Goal: Task Accomplishment & Management: Use online tool/utility

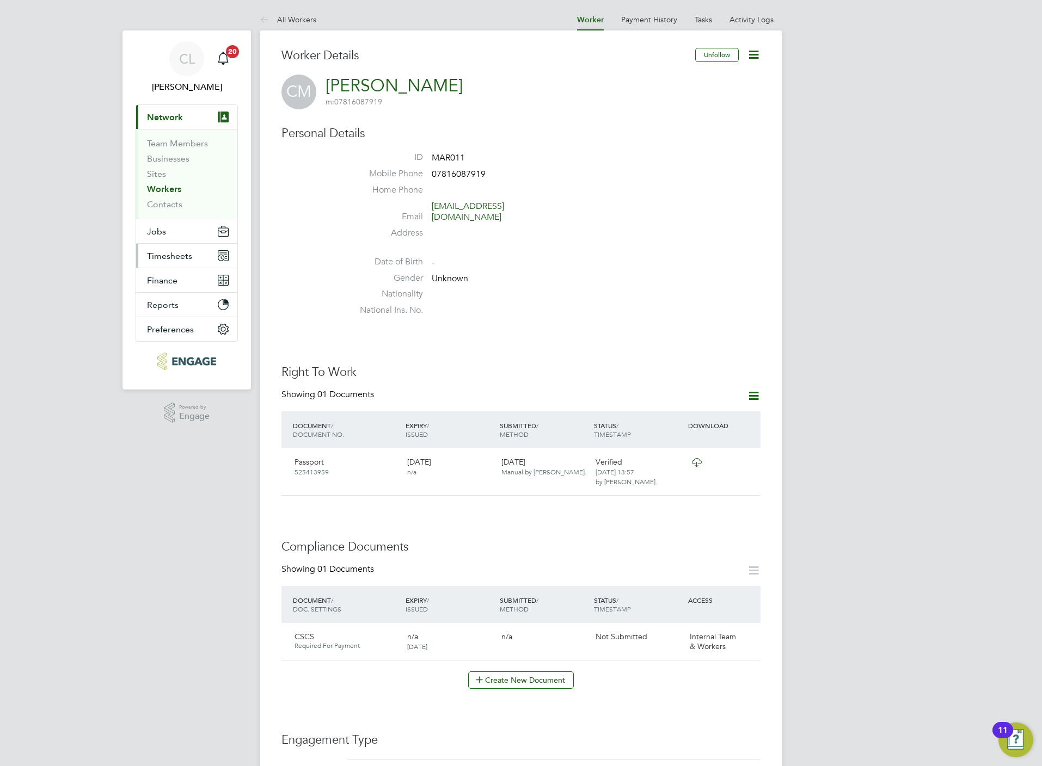
click at [170, 265] on button "Timesheets" at bounding box center [186, 256] width 101 height 24
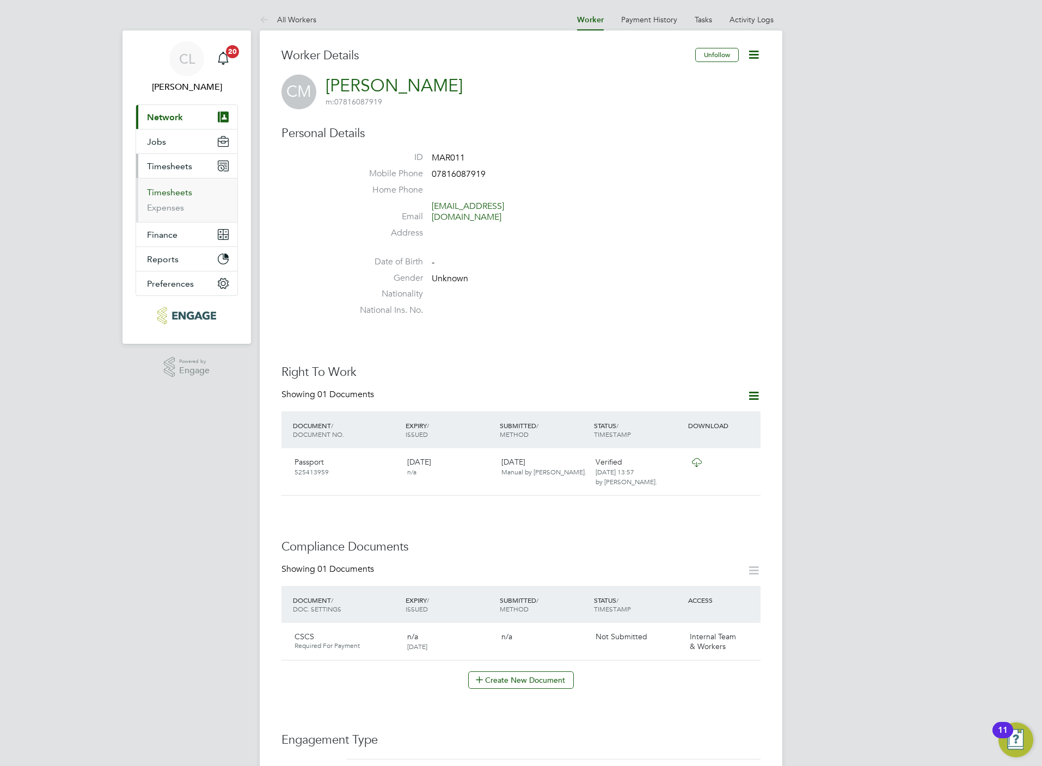
click at [173, 196] on link "Timesheets" at bounding box center [169, 192] width 45 height 10
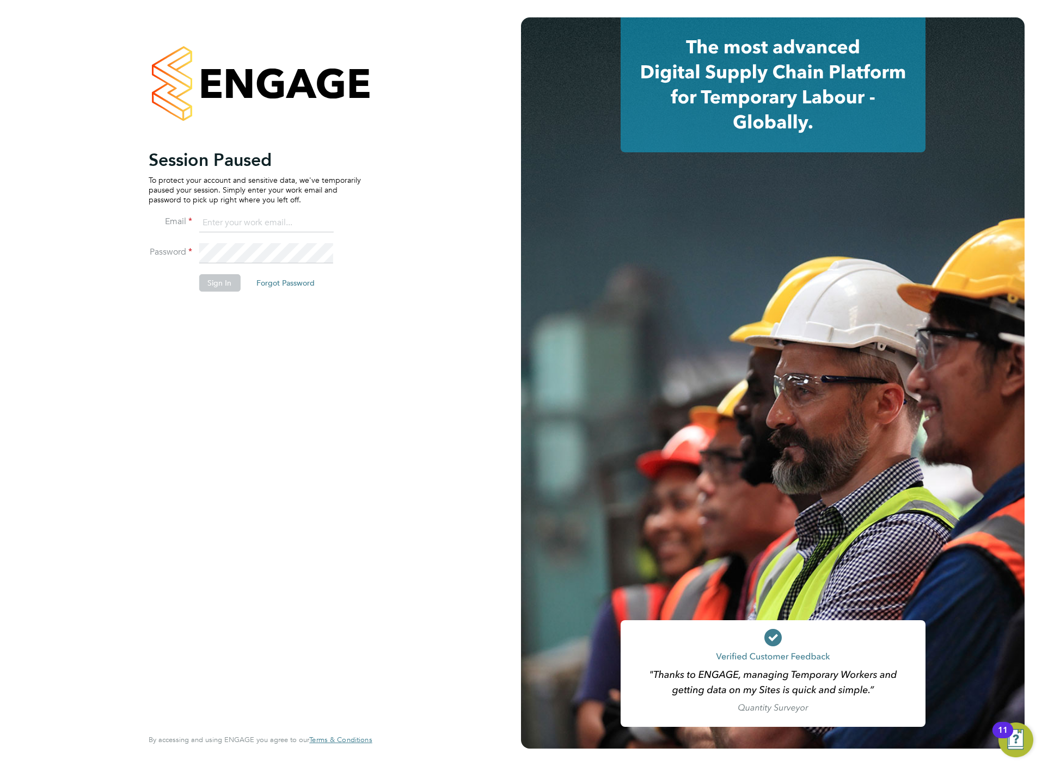
type input "chloe@protechltd.co.uk"
click at [216, 278] on button "Sign In" at bounding box center [219, 282] width 41 height 17
